Goal: Find specific page/section: Find specific page/section

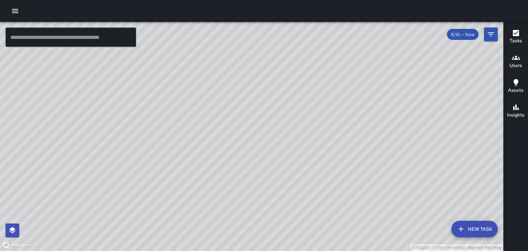
click at [11, 7] on button "button" at bounding box center [15, 11] width 14 height 14
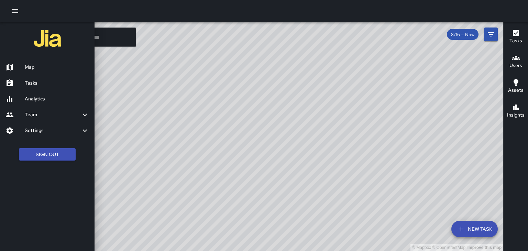
click at [27, 82] on h6 "Tasks" at bounding box center [57, 83] width 64 height 8
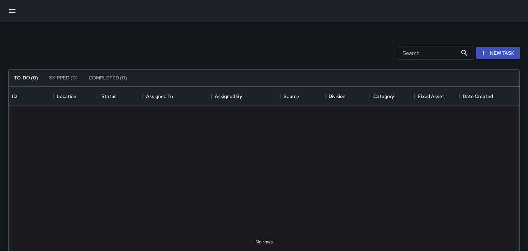
scroll to position [291, 511]
click at [7, 14] on button "button" at bounding box center [12, 11] width 16 height 16
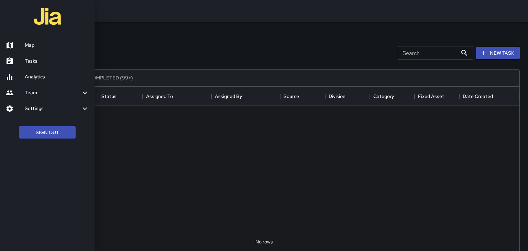
click at [25, 46] on h6 "Map" at bounding box center [57, 46] width 64 height 8
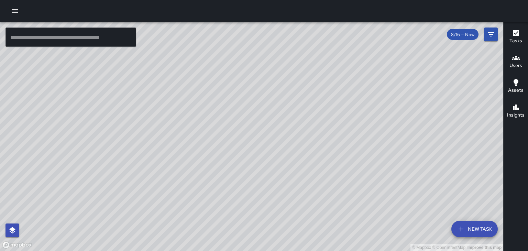
click at [334, 93] on div "© Mapbox © OpenStreetMap Improve this map" at bounding box center [251, 136] width 503 height 229
click at [333, 92] on div "© Mapbox © OpenStreetMap Improve this map" at bounding box center [251, 136] width 503 height 229
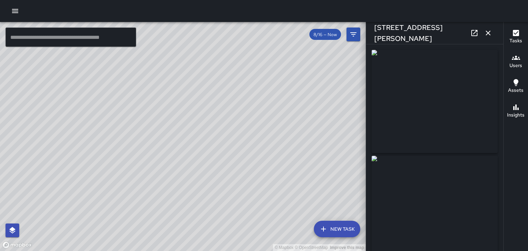
type input "**********"
click at [517, 63] on h6 "Users" at bounding box center [515, 66] width 13 height 8
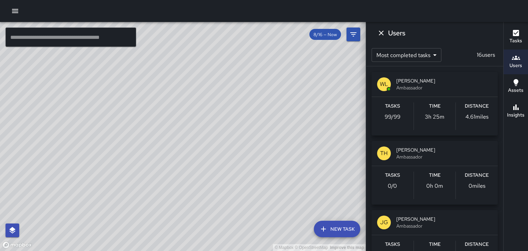
click at [514, 36] on icon "button" at bounding box center [516, 33] width 6 height 6
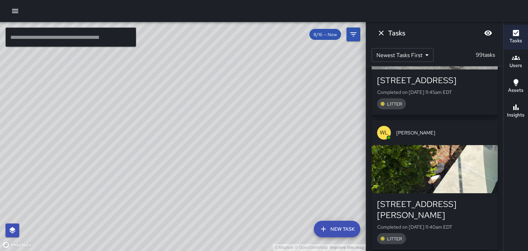
scroll to position [210, 0]
click at [481, 166] on div "button" at bounding box center [435, 169] width 126 height 48
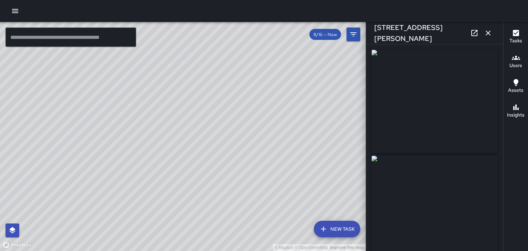
click at [494, 32] on button "button" at bounding box center [488, 33] width 14 height 14
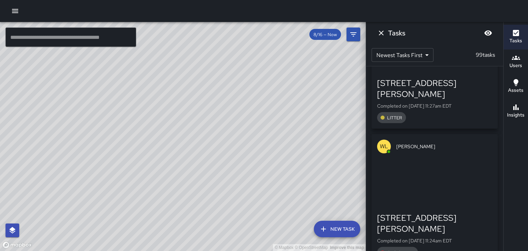
scroll to position [1254, 0]
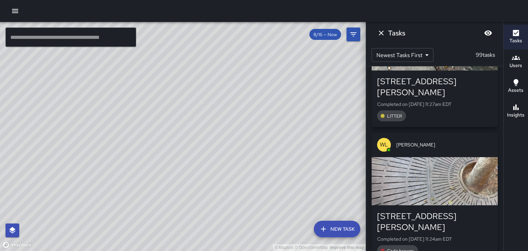
click at [484, 157] on div "button" at bounding box center [435, 181] width 126 height 48
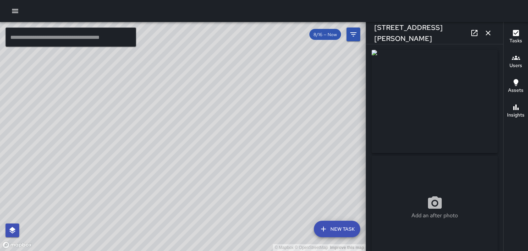
click at [461, 208] on div "Add an after photo" at bounding box center [435, 207] width 126 height 25
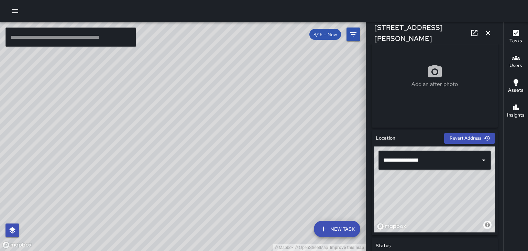
scroll to position [0, 0]
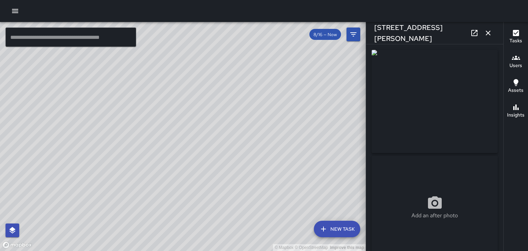
click at [488, 35] on icon "button" at bounding box center [488, 33] width 8 height 8
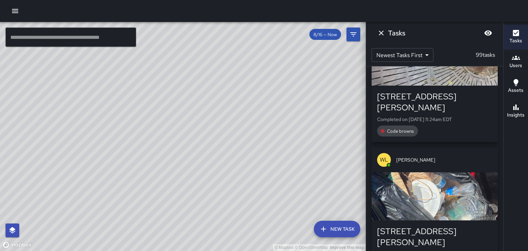
scroll to position [1377, 0]
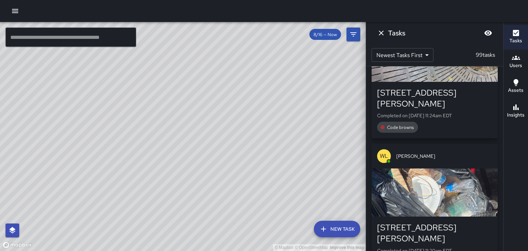
click at [381, 30] on icon "Dismiss" at bounding box center [381, 33] width 8 height 8
